Goal: Task Accomplishment & Management: Manage account settings

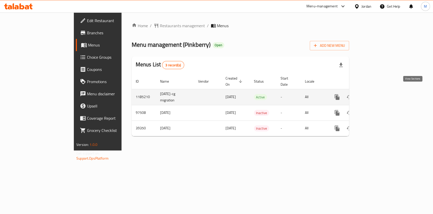
click at [376, 95] on icon "enhanced table" at bounding box center [374, 97] width 5 height 5
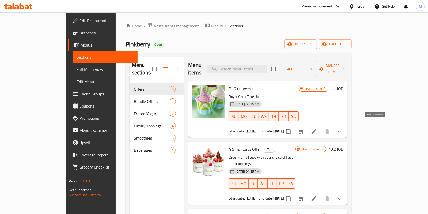
click at [317, 128] on icon at bounding box center [314, 131] width 6 height 6
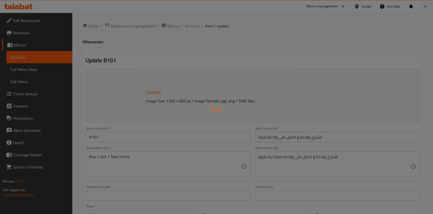
type input "إختيارك من النكهة:"
type input "1"
type input "إختيارك من النكهة: - 1"
type input "1"
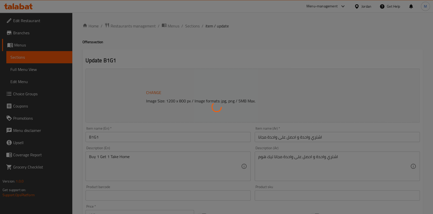
type input "1"
type input "زيادة إضافات:"
type input "0"
type input "36"
type input "زيادة إضافات فاخرة:"
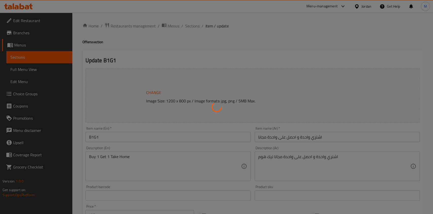
type input "0"
type input "5"
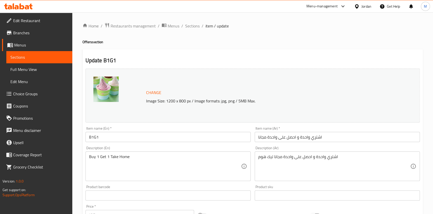
scroll to position [138, 0]
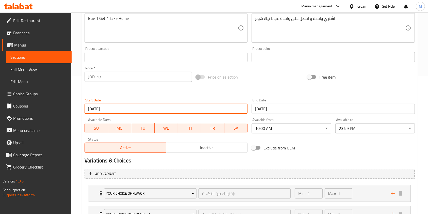
click at [179, 107] on input "[DATE]" at bounding box center [166, 109] width 163 height 10
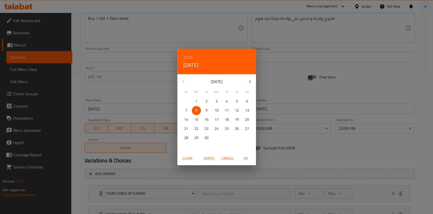
click at [199, 110] on span "8" at bounding box center [196, 110] width 9 height 6
click at [251, 156] on span "OK" at bounding box center [246, 158] width 12 height 6
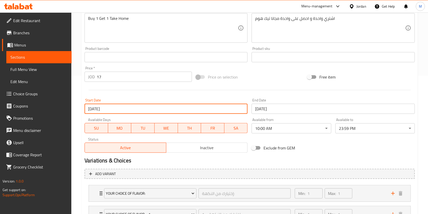
click at [276, 108] on input "[DATE]" at bounding box center [333, 109] width 163 height 10
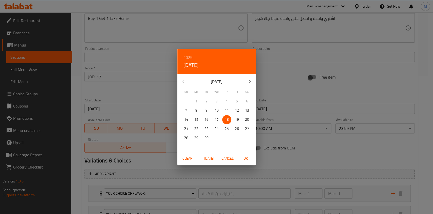
click at [248, 78] on icon "button" at bounding box center [250, 81] width 6 height 6
click at [247, 119] on p "18" at bounding box center [247, 119] width 4 height 6
click at [247, 159] on span "OK" at bounding box center [246, 158] width 12 height 6
type input "[DATE]"
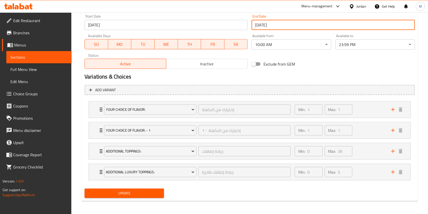
scroll to position [223, 0]
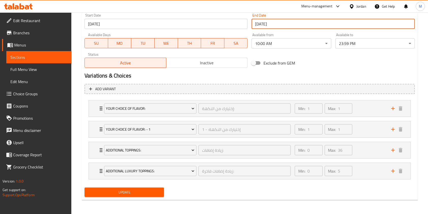
click at [147, 193] on span "Update" at bounding box center [124, 192] width 71 height 6
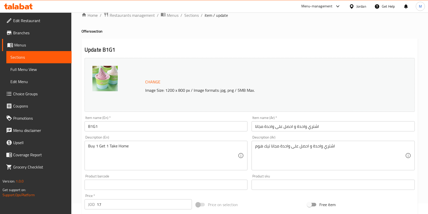
scroll to position [0, 0]
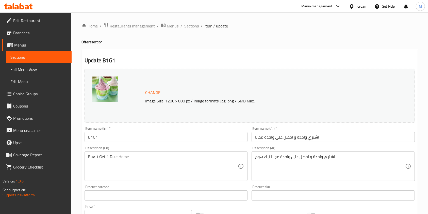
click at [143, 27] on span "Restaurants management" at bounding box center [132, 26] width 45 height 6
